Goal: Task Accomplishment & Management: Manage account settings

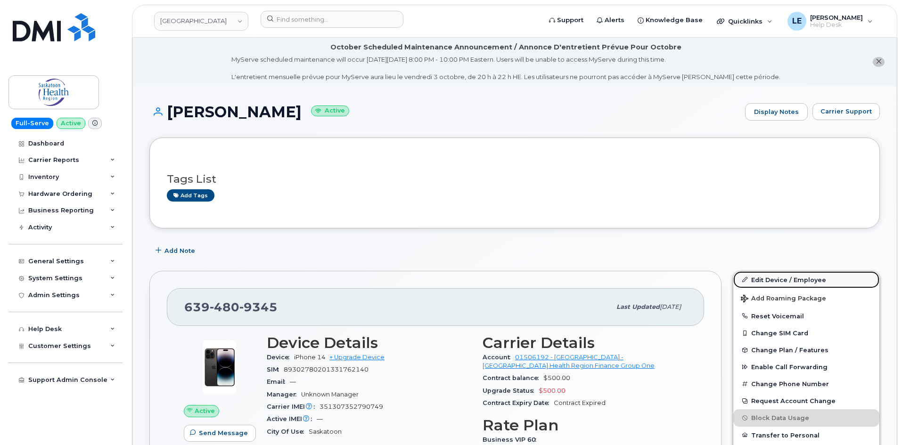
click at [744, 280] on icon at bounding box center [744, 279] width 5 height 5
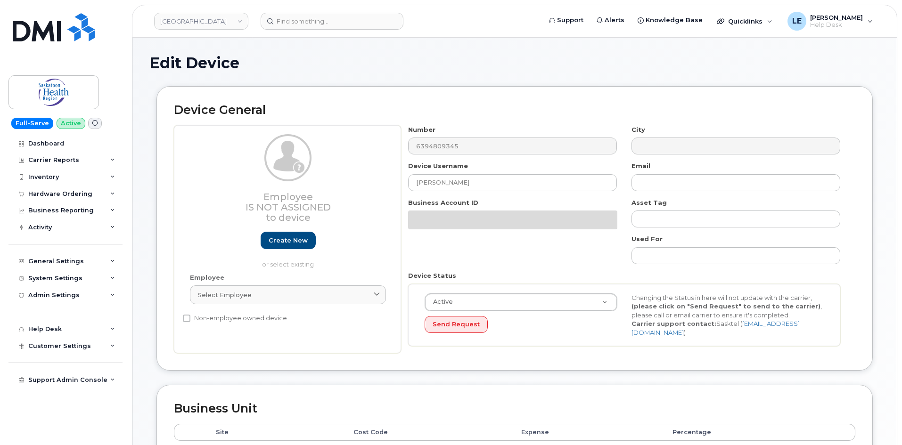
select select "2207559"
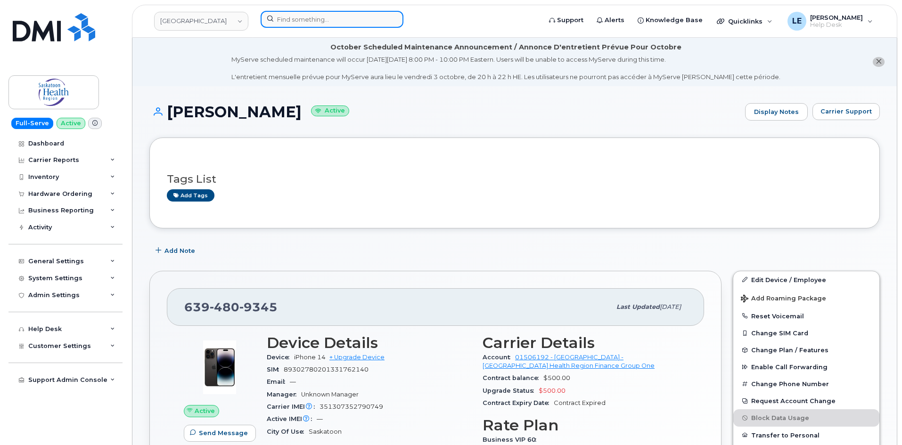
click at [309, 25] on input at bounding box center [332, 19] width 143 height 17
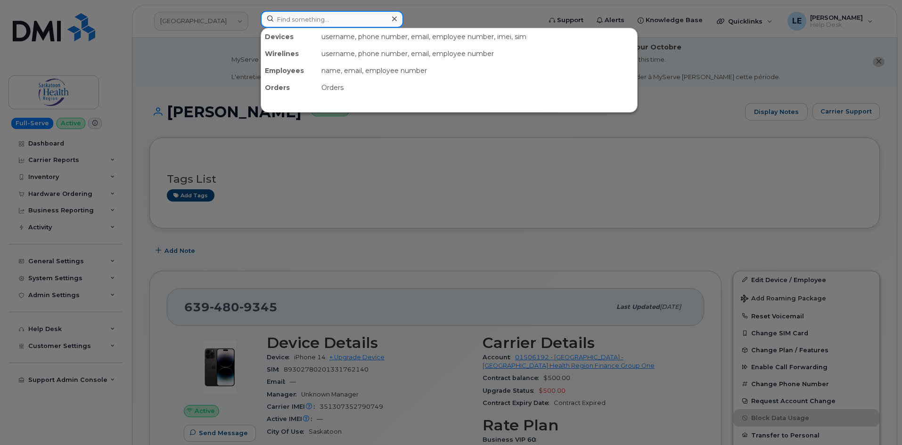
paste input "NATE.REISDORFF@KIEWIT.COM"
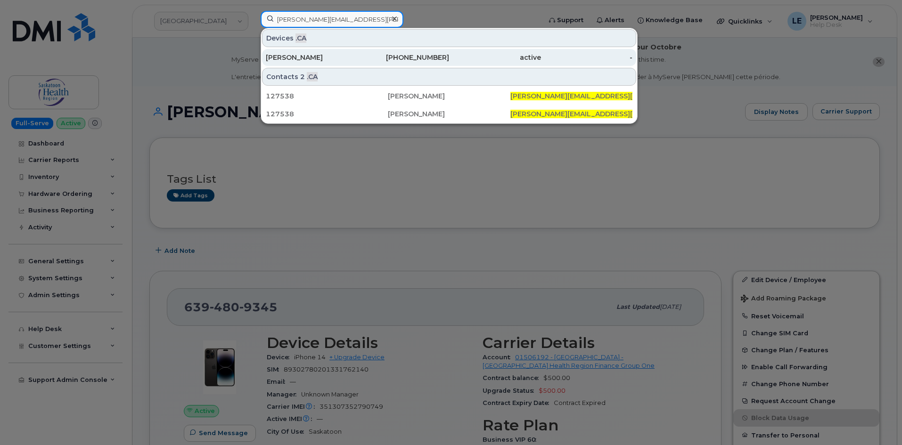
type input "NATE.REISDORFF@KIEWIT.COM"
click at [385, 57] on div "361-960-4627" at bounding box center [404, 57] width 92 height 9
